Goal: Find specific page/section

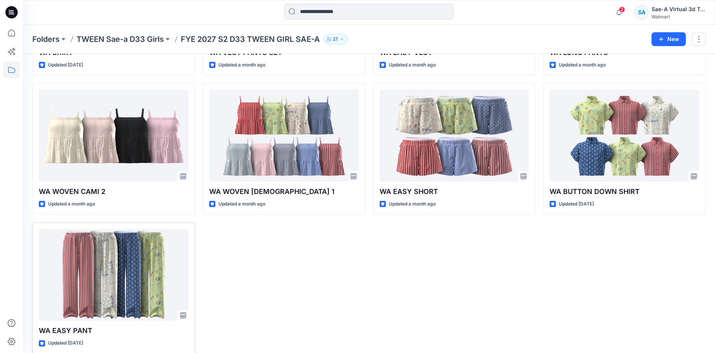
scroll to position [152, 0]
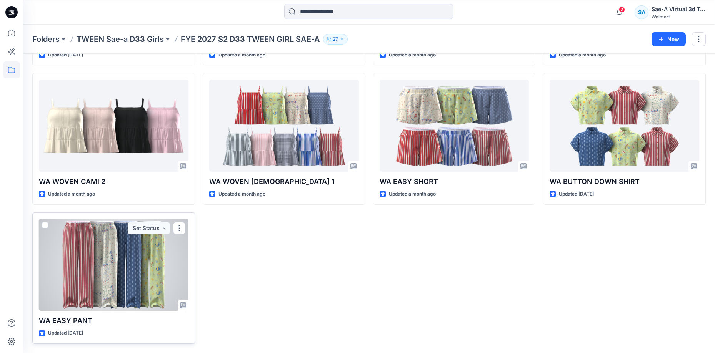
click at [138, 273] on div at bounding box center [114, 265] width 150 height 92
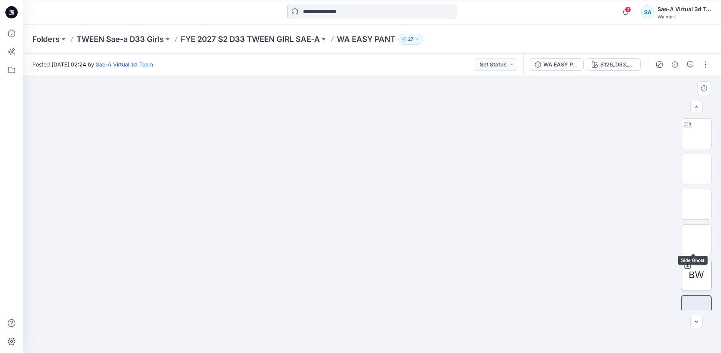
scroll to position [51, 0]
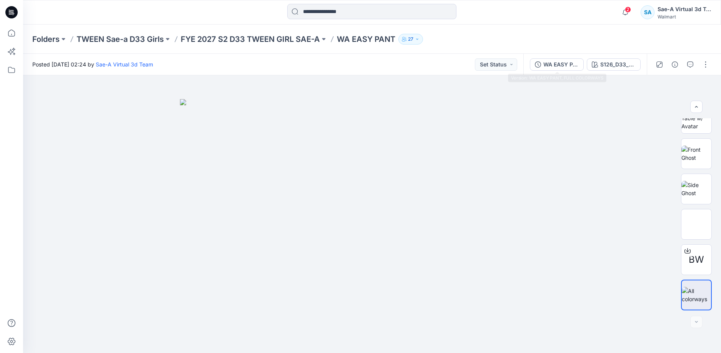
drag, startPoint x: 544, startPoint y: 60, endPoint x: 569, endPoint y: 62, distance: 25.1
click at [545, 60] on div "WA EASY PANT_FULL COLORWAYS" at bounding box center [560, 64] width 35 height 8
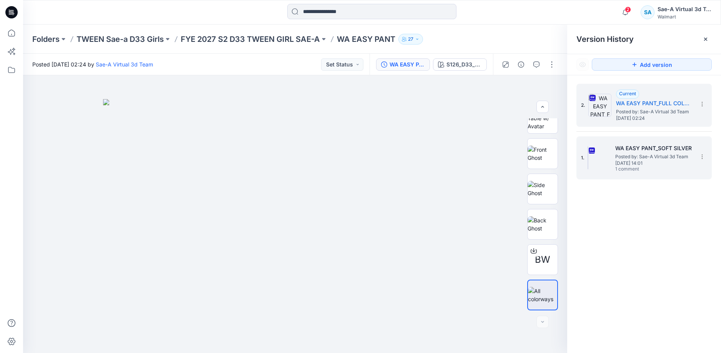
click at [650, 163] on span "[DATE] 14:01" at bounding box center [653, 163] width 77 height 5
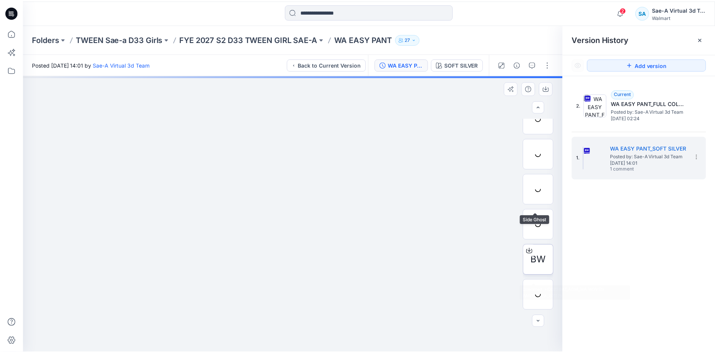
scroll to position [86, 0]
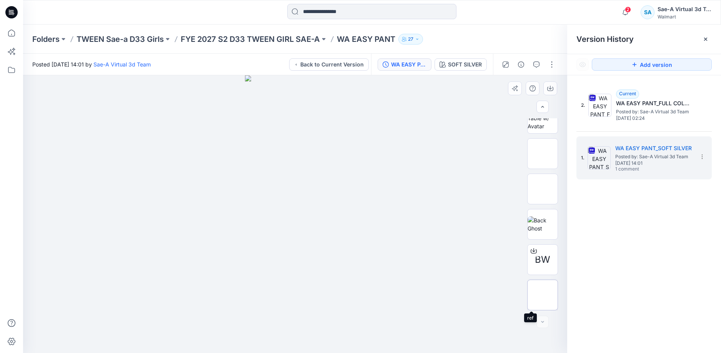
click at [542, 295] on img at bounding box center [542, 295] width 0 height 0
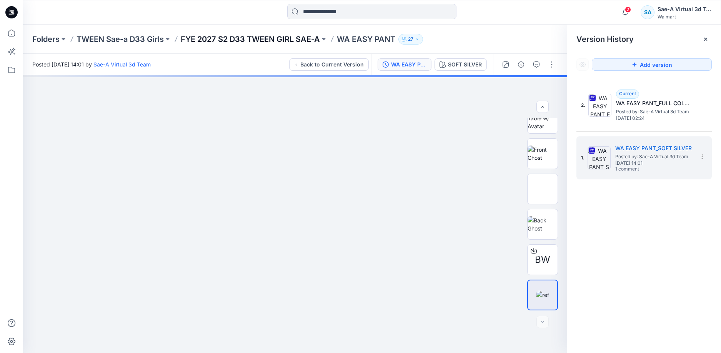
click at [255, 42] on p "FYE 2027 S2 D33 TWEEN GIRL SAE-A" at bounding box center [250, 39] width 139 height 11
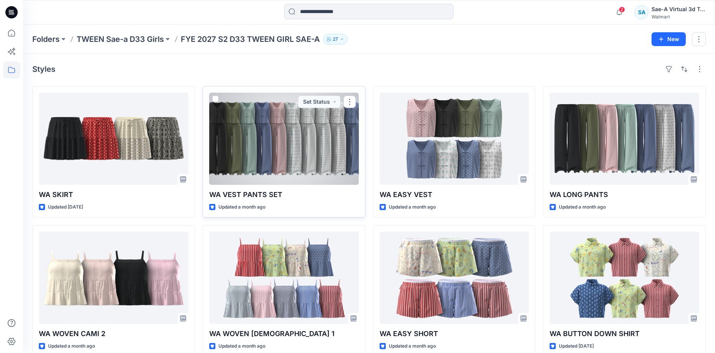
scroll to position [152, 0]
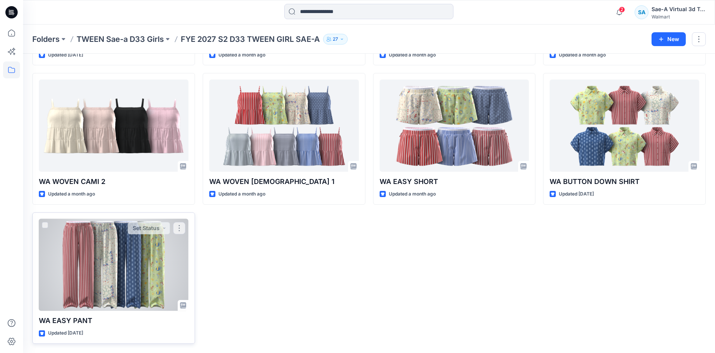
click at [142, 252] on div at bounding box center [114, 265] width 150 height 92
